Goal: Information Seeking & Learning: Check status

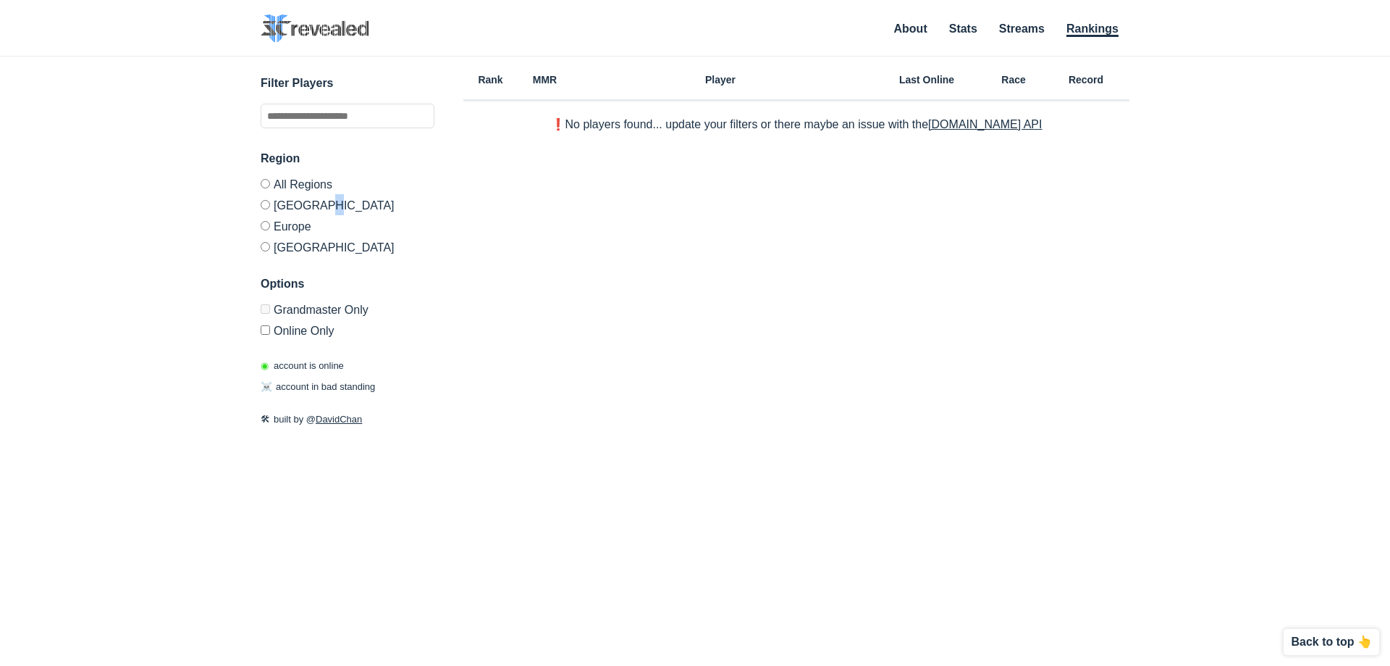
click at [324, 210] on label "[GEOGRAPHIC_DATA]" at bounding box center [348, 204] width 174 height 21
click at [323, 205] on label "[GEOGRAPHIC_DATA]" at bounding box center [348, 204] width 174 height 21
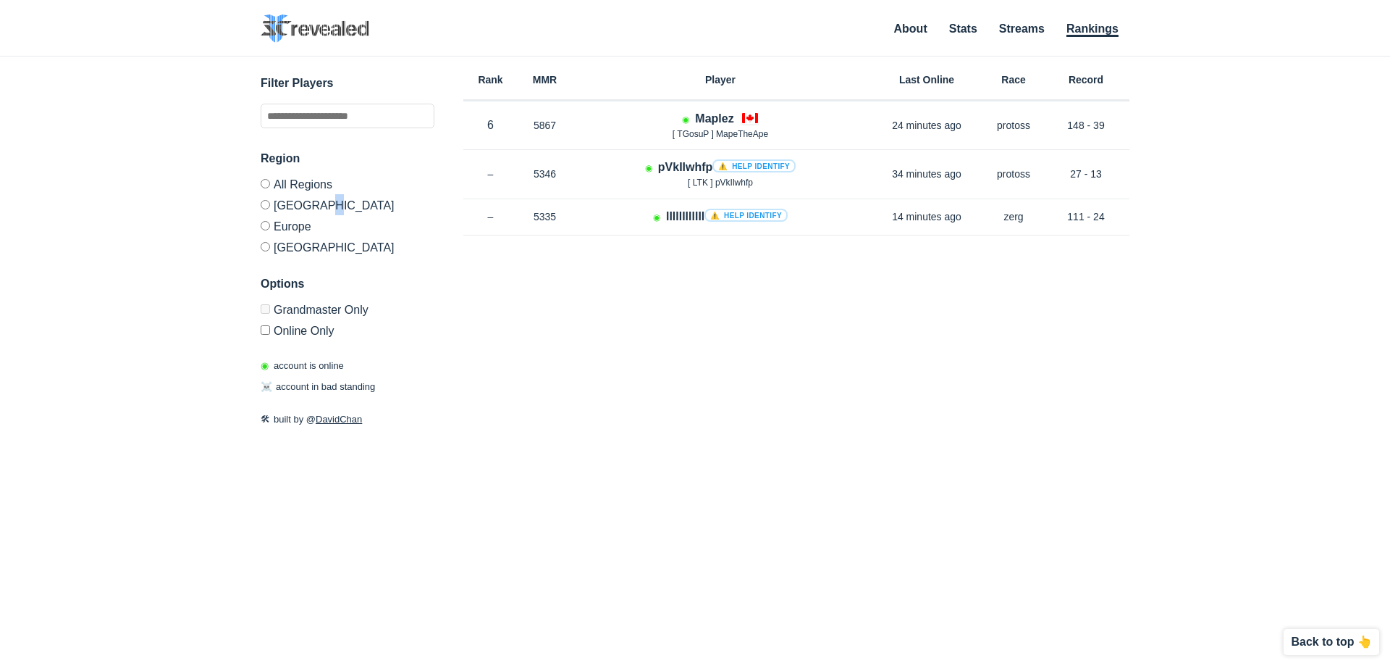
click at [323, 206] on label "[GEOGRAPHIC_DATA]" at bounding box center [348, 204] width 174 height 21
click at [564, 280] on div "Rank MMR Region Player Last Online Race Record Rank 6 in NA MMR 5867 Region NA …" at bounding box center [796, 306] width 666 height 500
click at [311, 182] on label "All Regions" at bounding box center [348, 186] width 174 height 15
click at [316, 203] on label "[GEOGRAPHIC_DATA]" at bounding box center [348, 204] width 174 height 21
